Goal: Check status: Check status

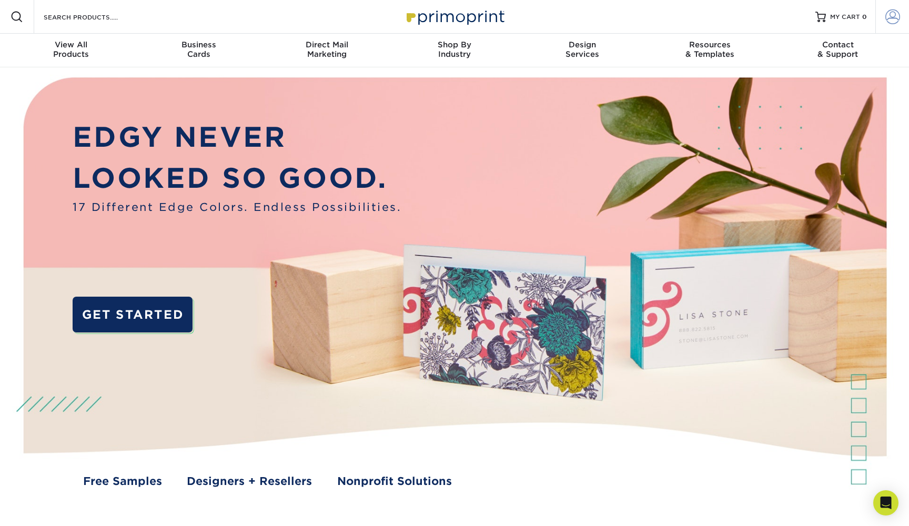
click at [883, 17] on link "Account" at bounding box center [892, 17] width 34 height 34
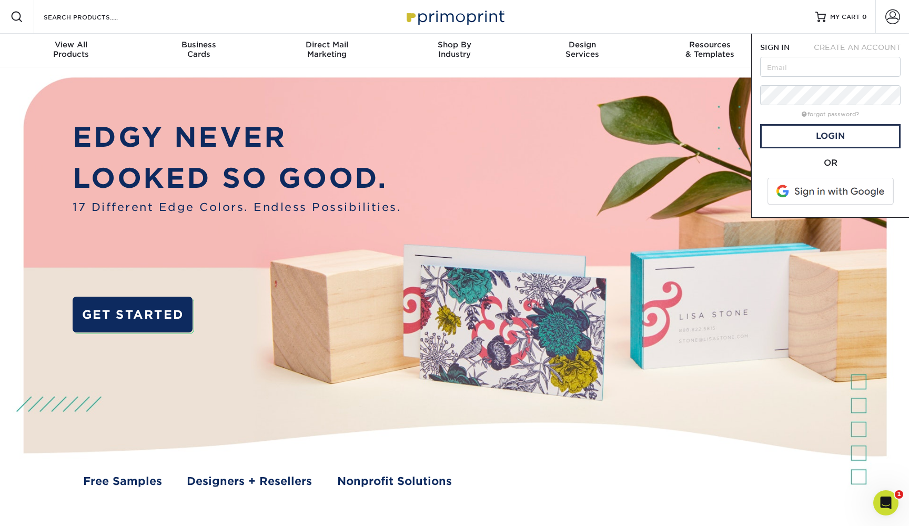
click at [820, 184] on span at bounding box center [831, 191] width 134 height 27
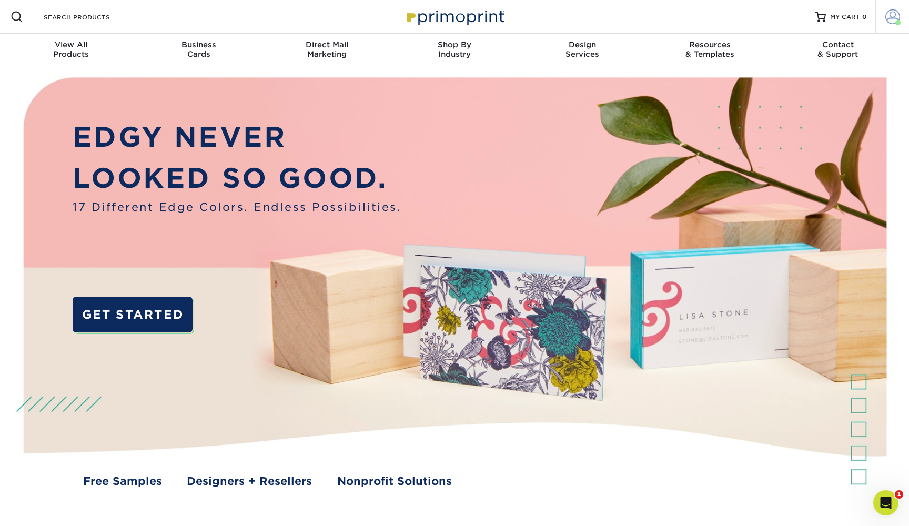
click at [893, 26] on link "Account" at bounding box center [892, 17] width 34 height 34
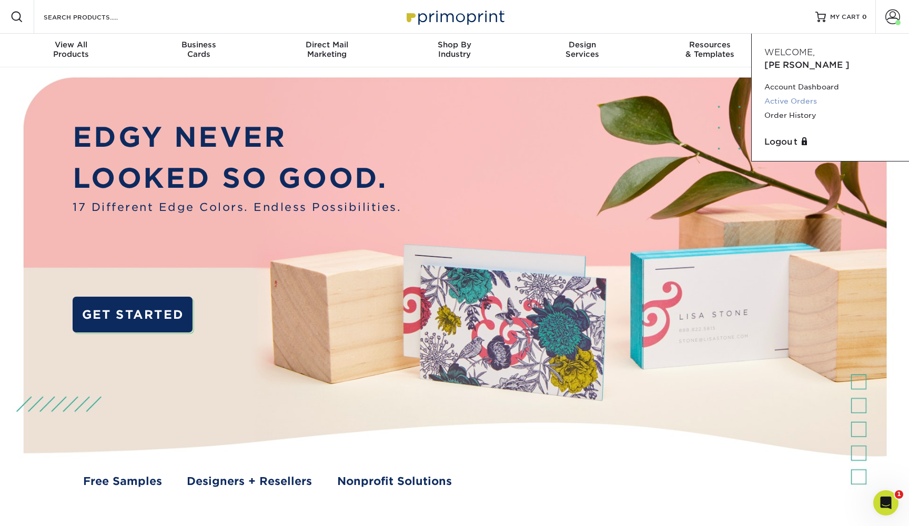
click at [807, 94] on link "Active Orders" at bounding box center [830, 101] width 132 height 14
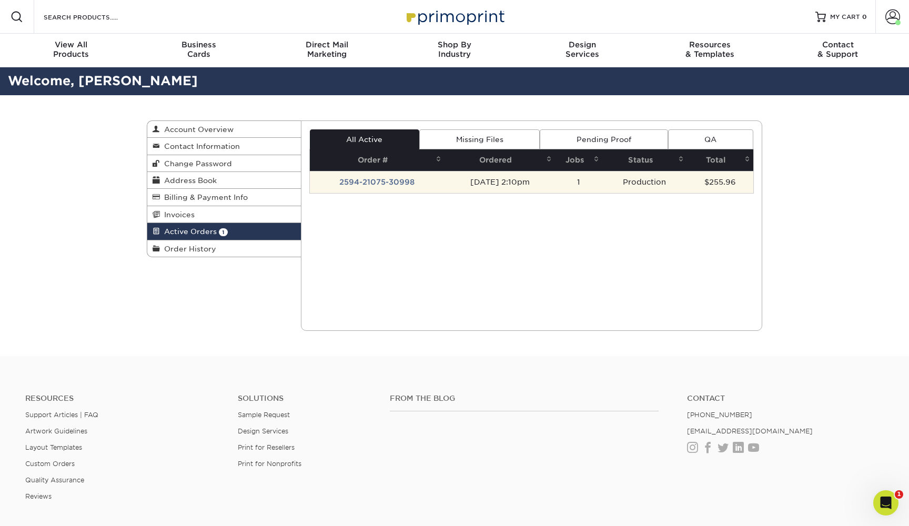
click at [393, 176] on td "2594-21075-30998" at bounding box center [377, 182] width 135 height 22
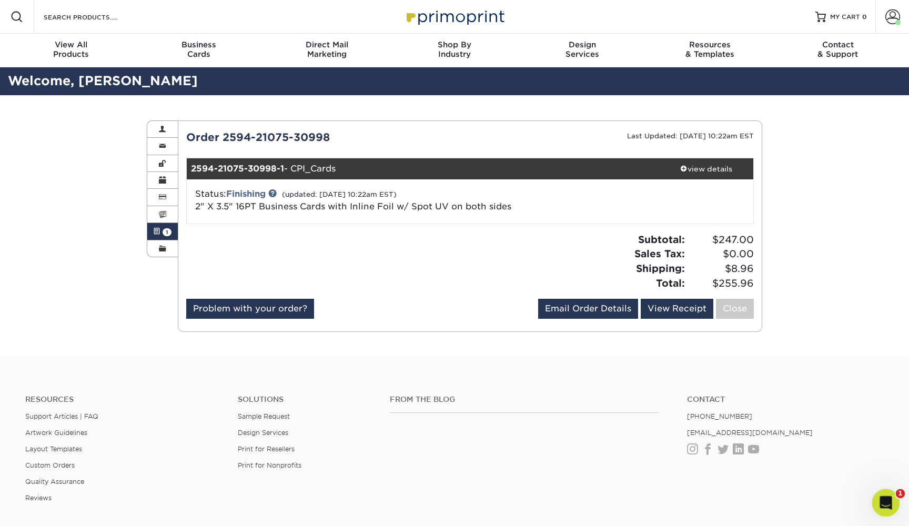
click at [887, 510] on div "Open Intercom Messenger" at bounding box center [884, 501] width 35 height 35
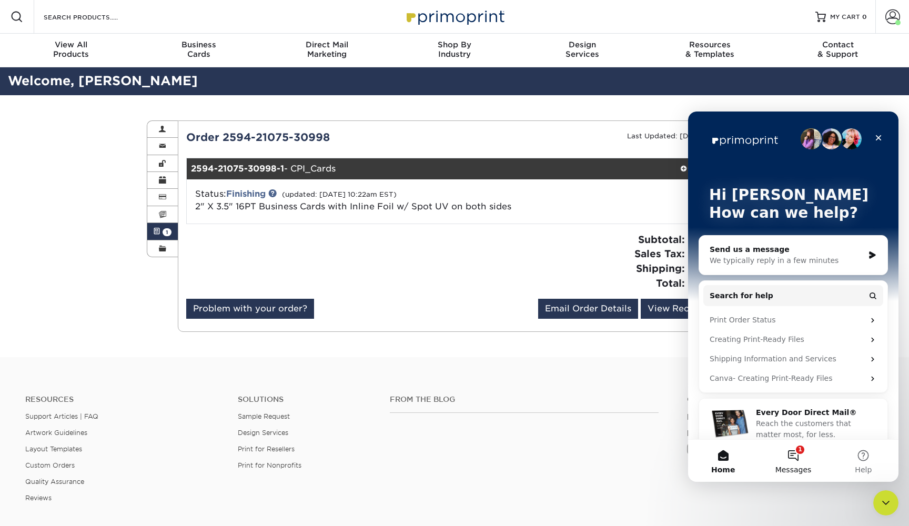
click at [785, 459] on button "1 Messages" at bounding box center [793, 461] width 70 height 42
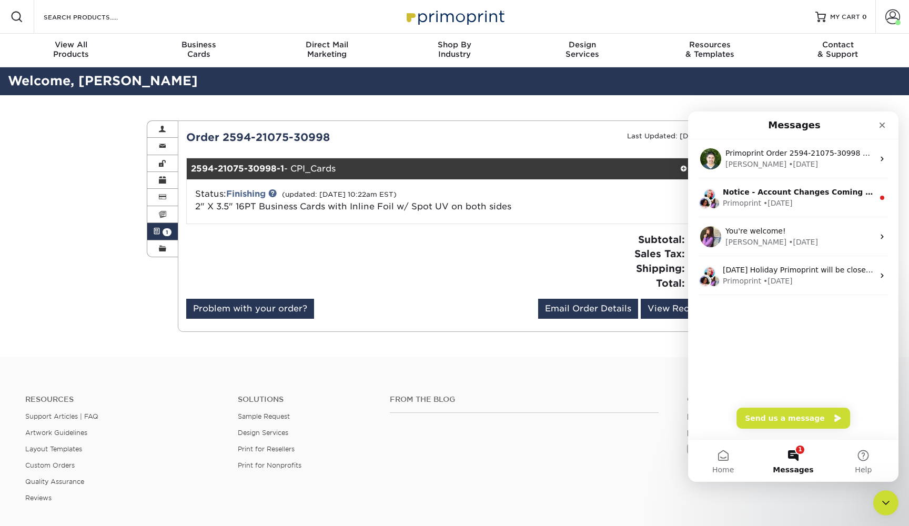
click at [454, 260] on div at bounding box center [324, 265] width 292 height 66
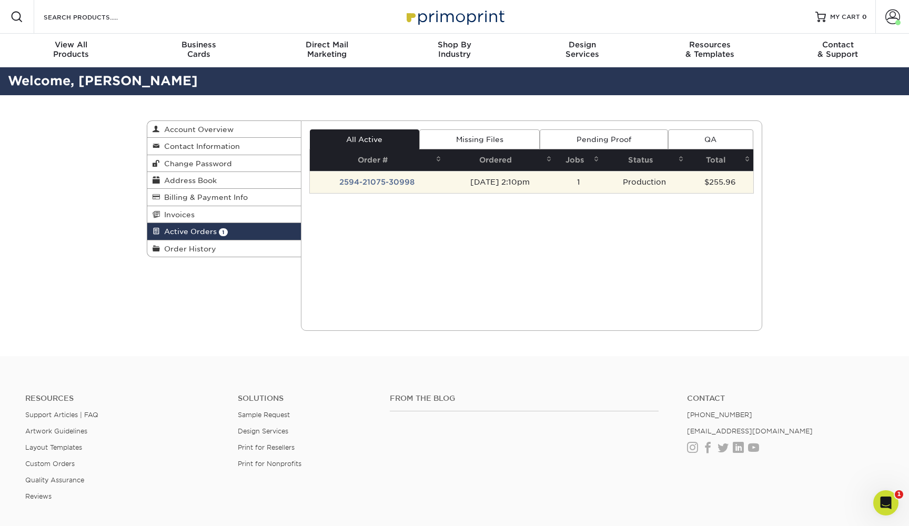
click at [428, 183] on td "2594-21075-30998" at bounding box center [377, 182] width 135 height 22
